Goal: Information Seeking & Learning: Learn about a topic

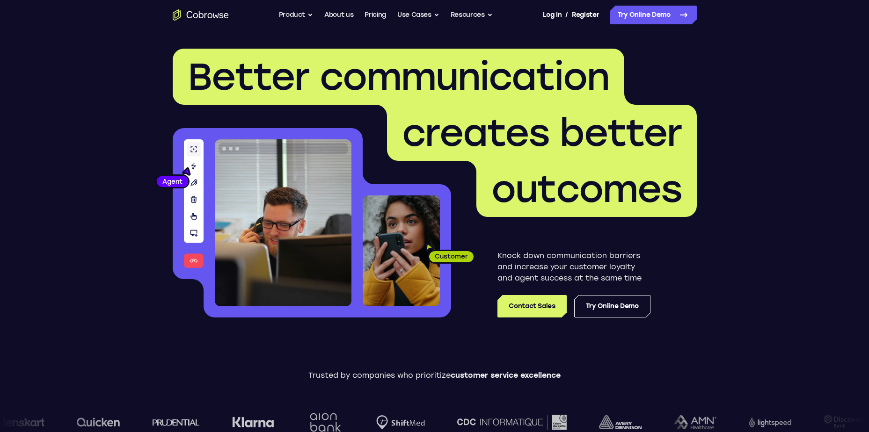
click at [301, 14] on button "Product" at bounding box center [296, 15] width 35 height 19
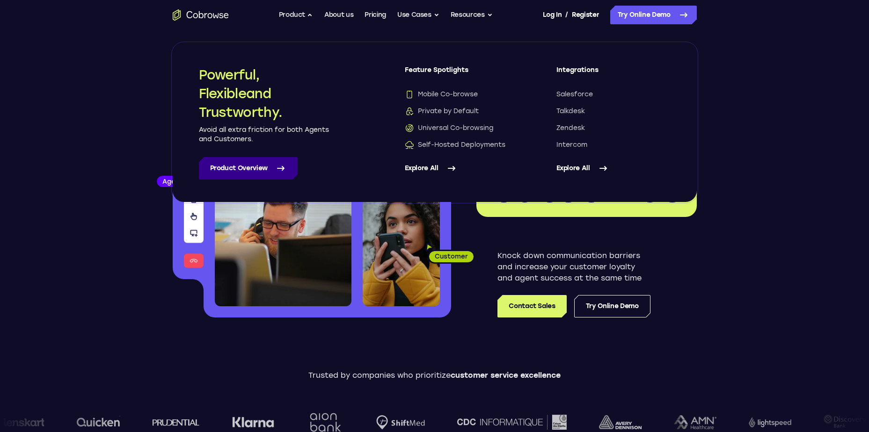
click at [265, 167] on link "Product Overview" at bounding box center [248, 168] width 99 height 22
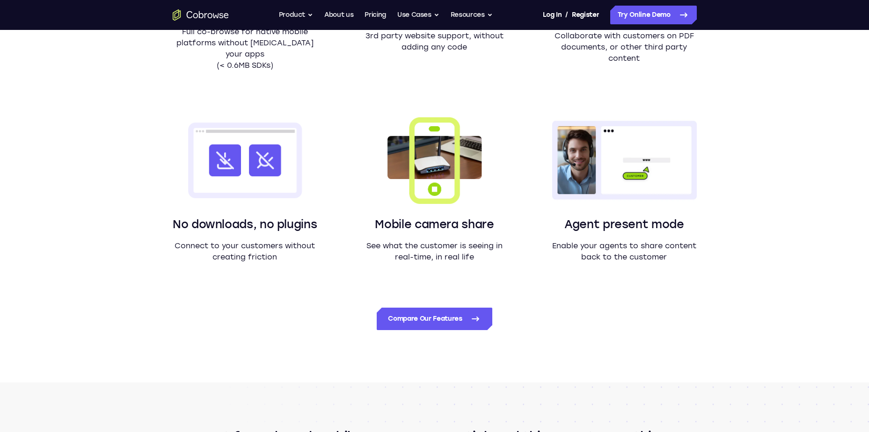
scroll to position [776, 0]
click at [419, 321] on link "Compare Our Features" at bounding box center [434, 318] width 115 height 22
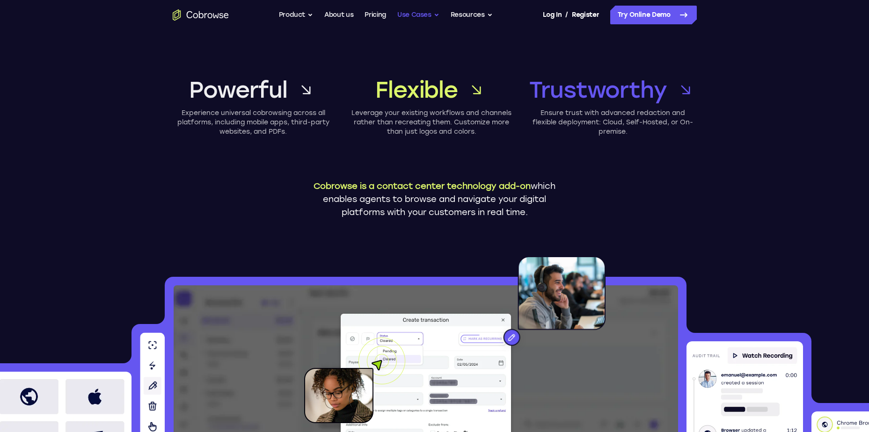
click at [410, 15] on button "Use Cases" at bounding box center [418, 15] width 42 height 19
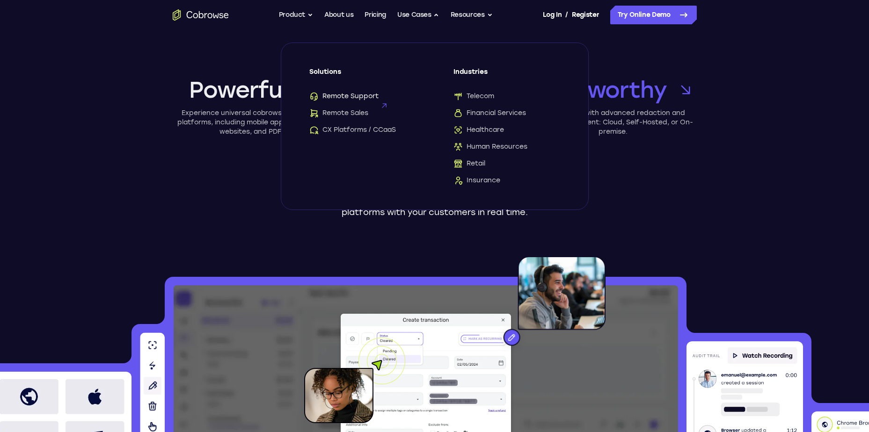
click at [332, 97] on span "Remote Support" at bounding box center [343, 96] width 69 height 9
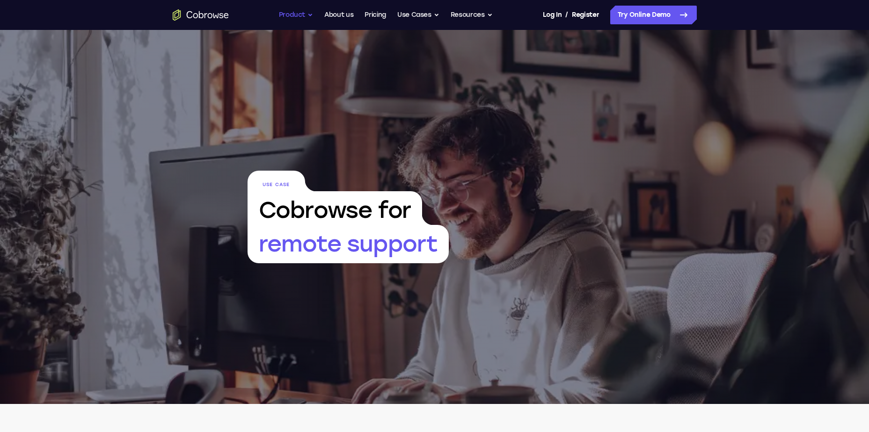
click at [299, 16] on button "Product" at bounding box center [296, 15] width 35 height 19
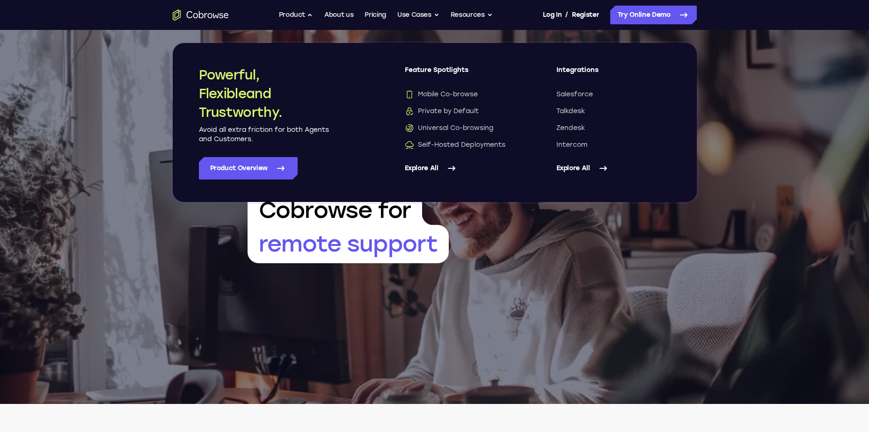
click at [431, 165] on link "Explore All" at bounding box center [462, 168] width 114 height 22
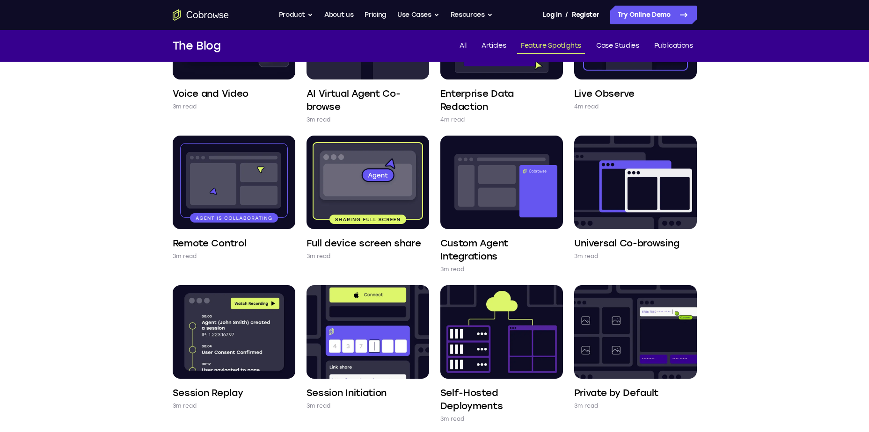
scroll to position [155, 0]
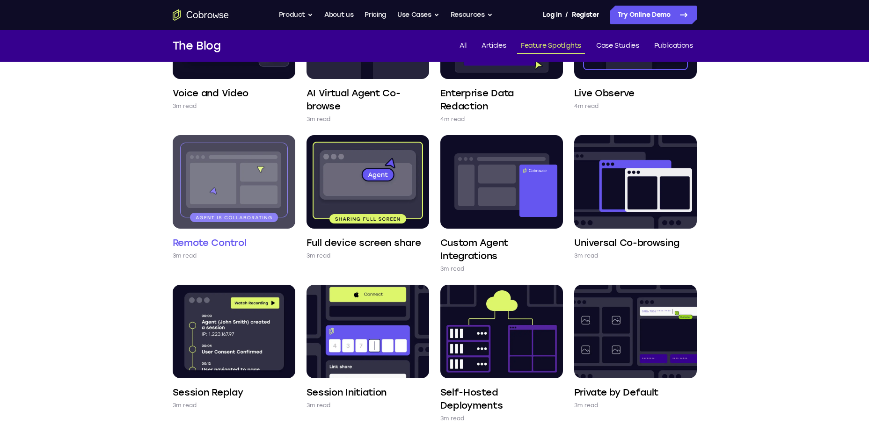
click at [204, 218] on img at bounding box center [234, 182] width 123 height 94
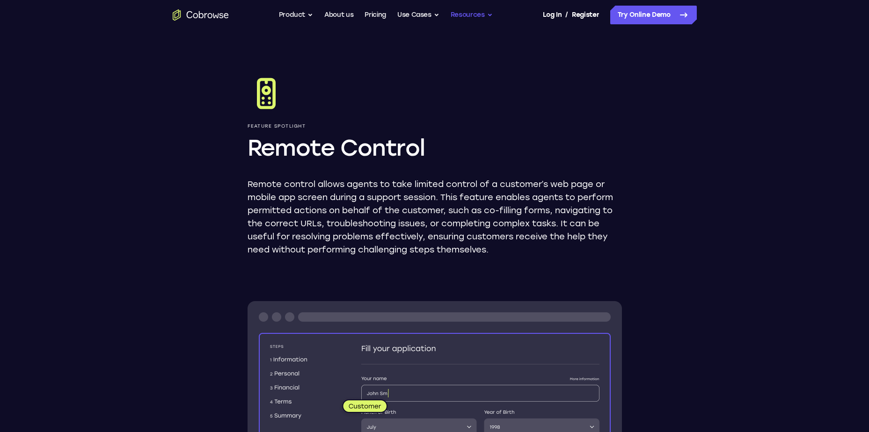
click at [467, 14] on button "Resources" at bounding box center [472, 15] width 42 height 19
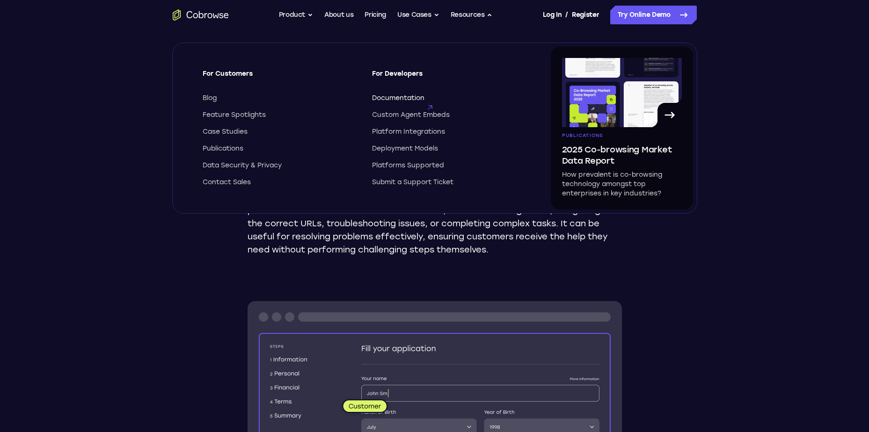
click at [387, 98] on span "Documentation" at bounding box center [398, 98] width 52 height 9
